Goal: Task Accomplishment & Management: Use online tool/utility

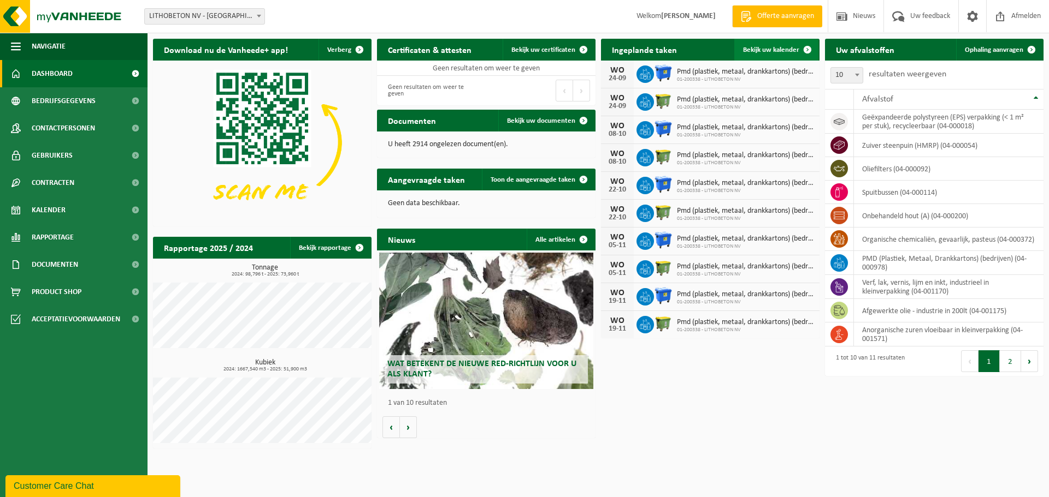
click at [752, 47] on span "Bekijk uw kalender" at bounding box center [771, 49] width 56 height 7
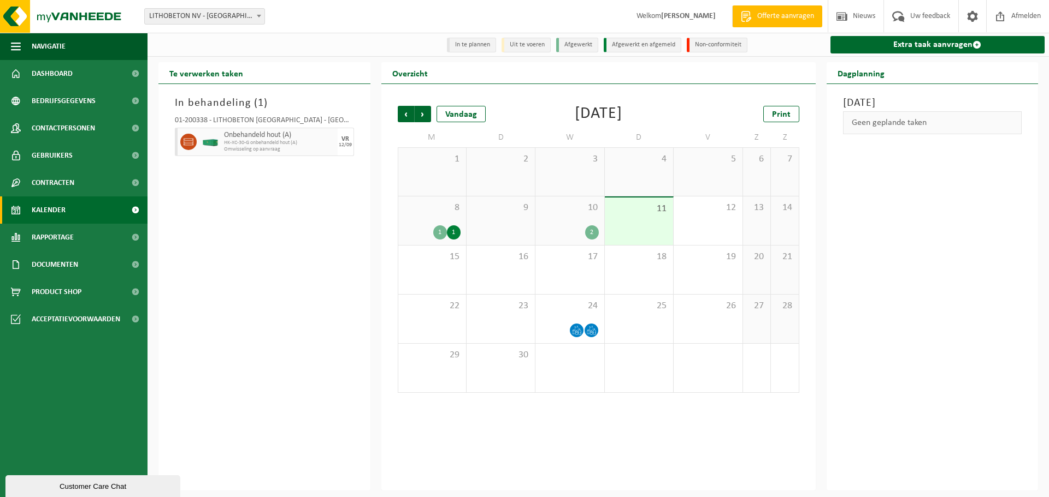
click at [641, 224] on div "11" at bounding box center [639, 222] width 68 height 48
click at [493, 277] on div "16" at bounding box center [500, 270] width 68 height 49
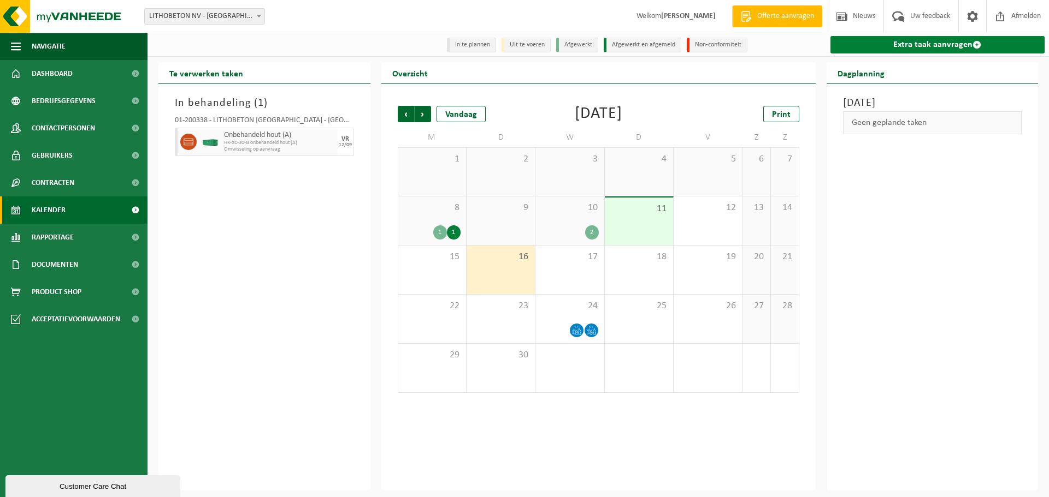
click at [933, 48] on link "Extra taak aanvragen" at bounding box center [937, 44] width 215 height 17
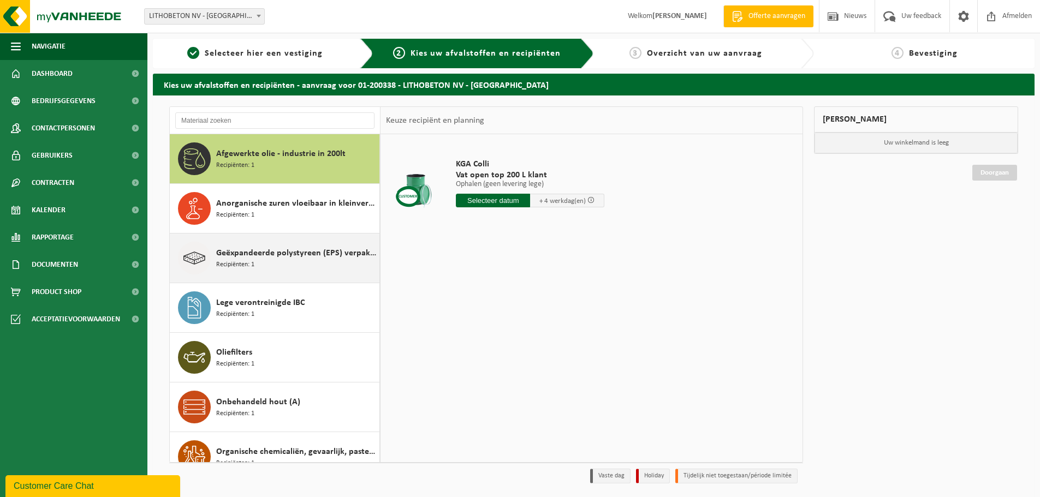
click at [299, 264] on div "Geëxpandeerde polystyreen (EPS) verpakking (< 1 m² per stuk), recycleerbaar Rec…" at bounding box center [296, 258] width 161 height 33
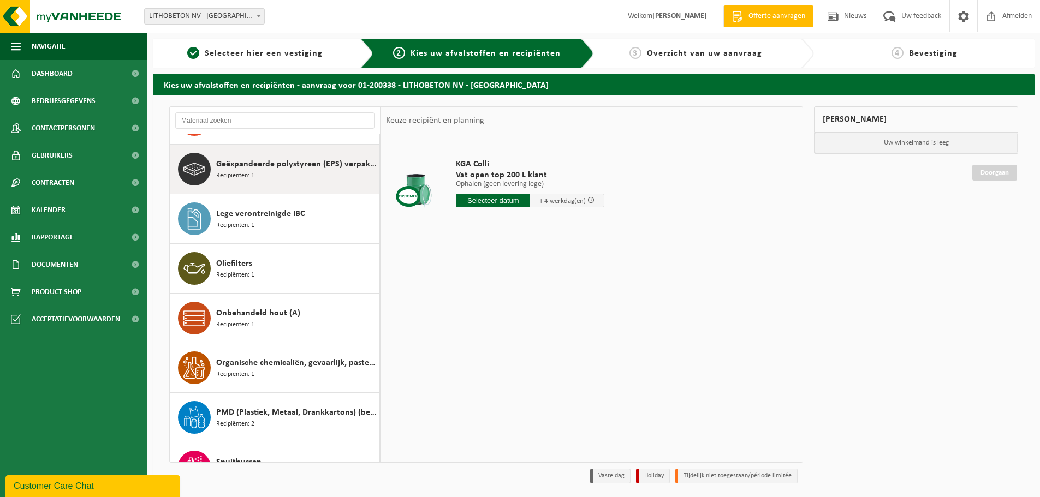
scroll to position [99, 0]
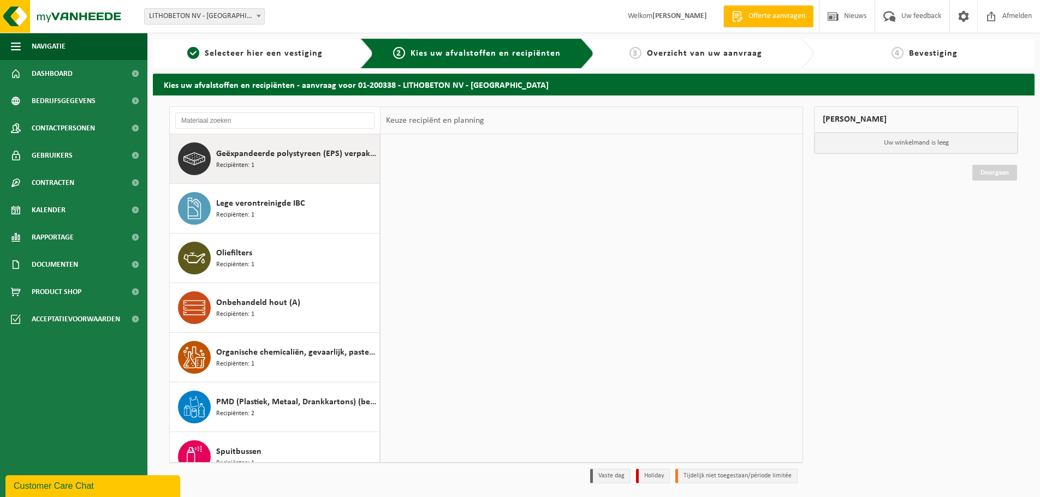
click at [474, 206] on input "text" at bounding box center [516, 201] width 120 height 14
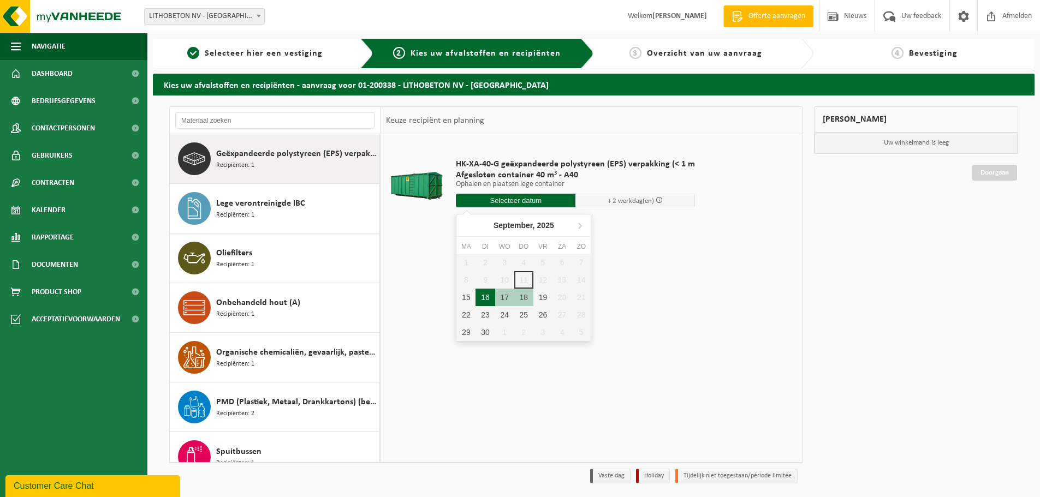
click at [485, 298] on div "16" at bounding box center [485, 297] width 19 height 17
type input "Van 2025-09-16"
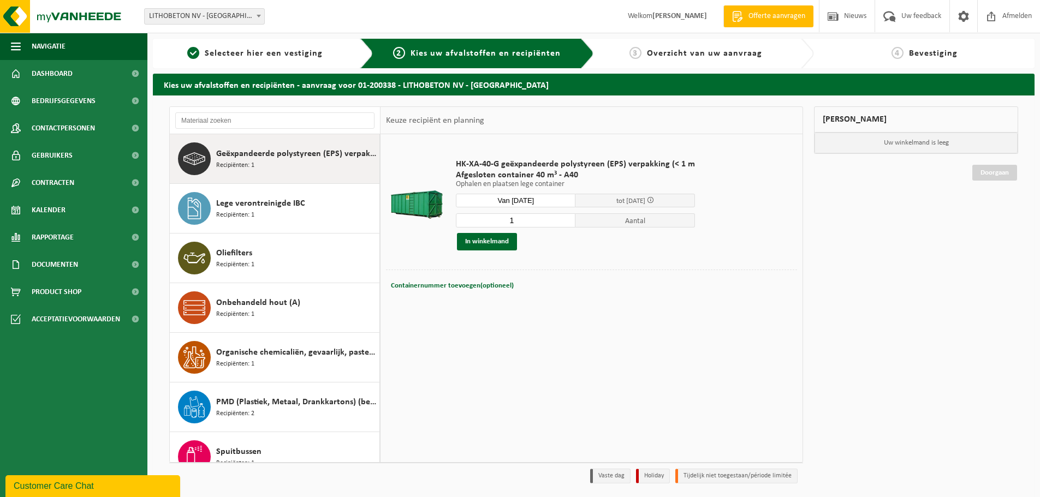
click at [526, 223] on input "1" at bounding box center [516, 221] width 120 height 14
click at [564, 216] on input "1" at bounding box center [516, 221] width 120 height 14
type input "2"
click at [564, 216] on input "2" at bounding box center [516, 221] width 120 height 14
click at [515, 242] on button "In winkelmand" at bounding box center [487, 241] width 60 height 17
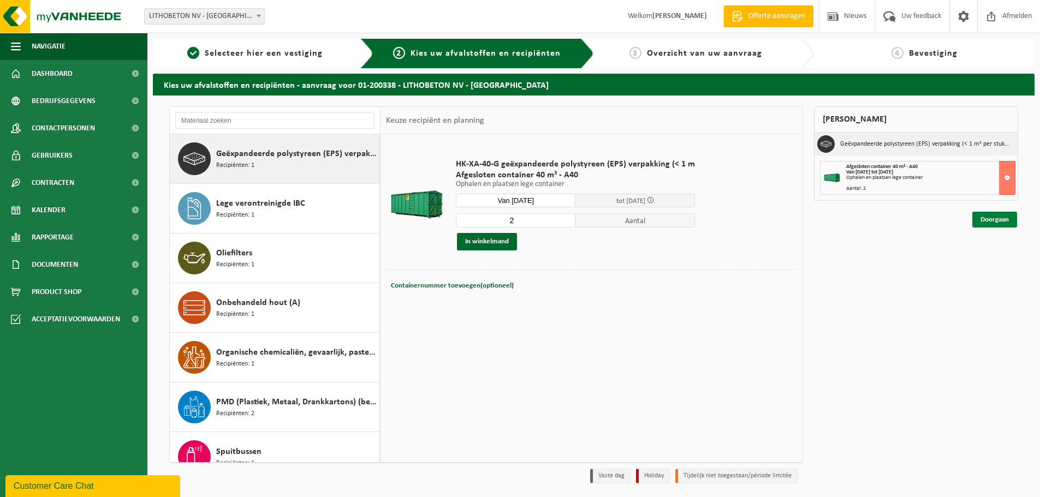
click at [1006, 221] on link "Doorgaan" at bounding box center [995, 220] width 45 height 16
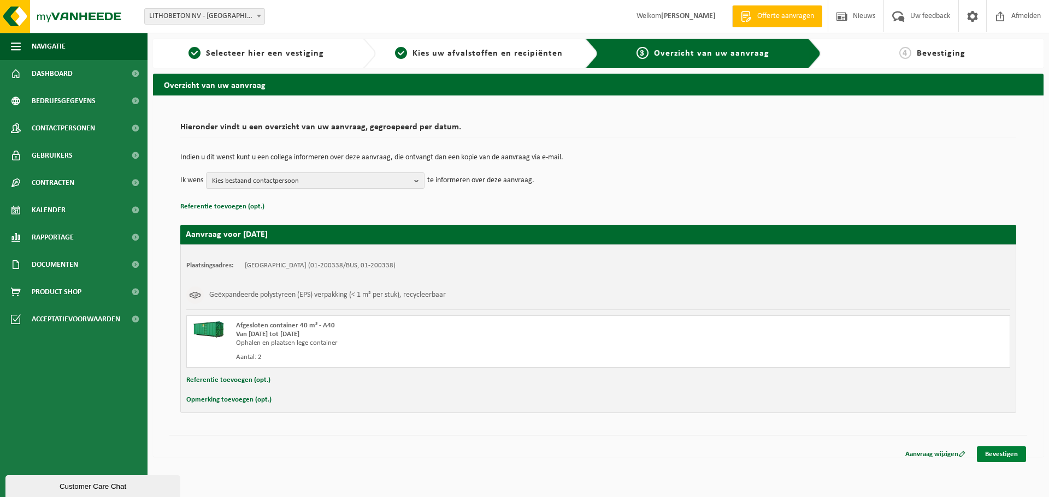
click at [986, 453] on link "Bevestigen" at bounding box center [1000, 455] width 49 height 16
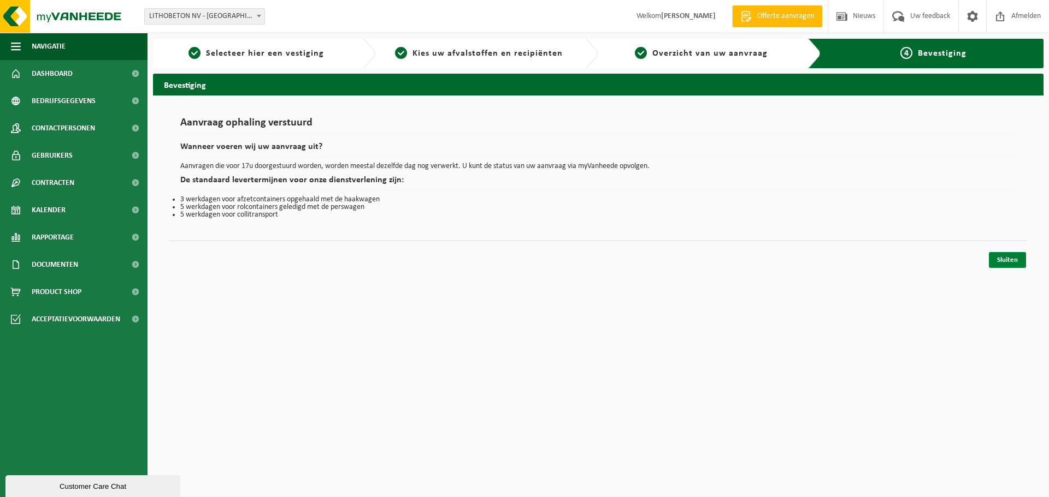
click at [1007, 263] on link "Sluiten" at bounding box center [1006, 260] width 37 height 16
